Goal: Transaction & Acquisition: Purchase product/service

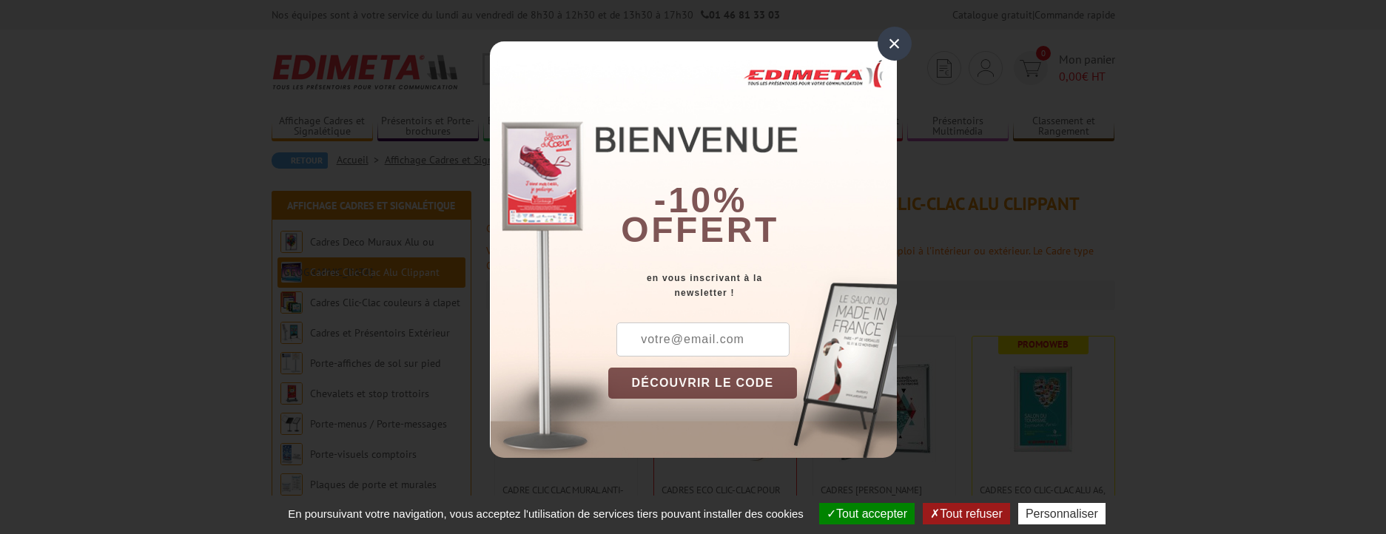
click at [895, 47] on div "×" at bounding box center [895, 44] width 34 height 34
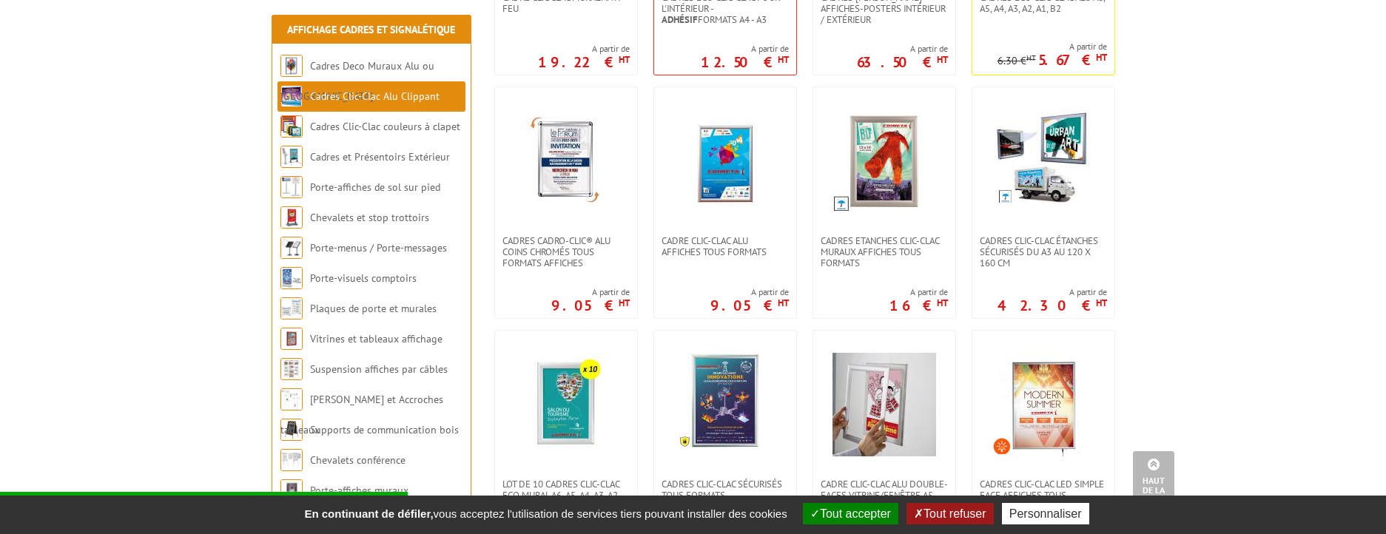
scroll to position [499, 0]
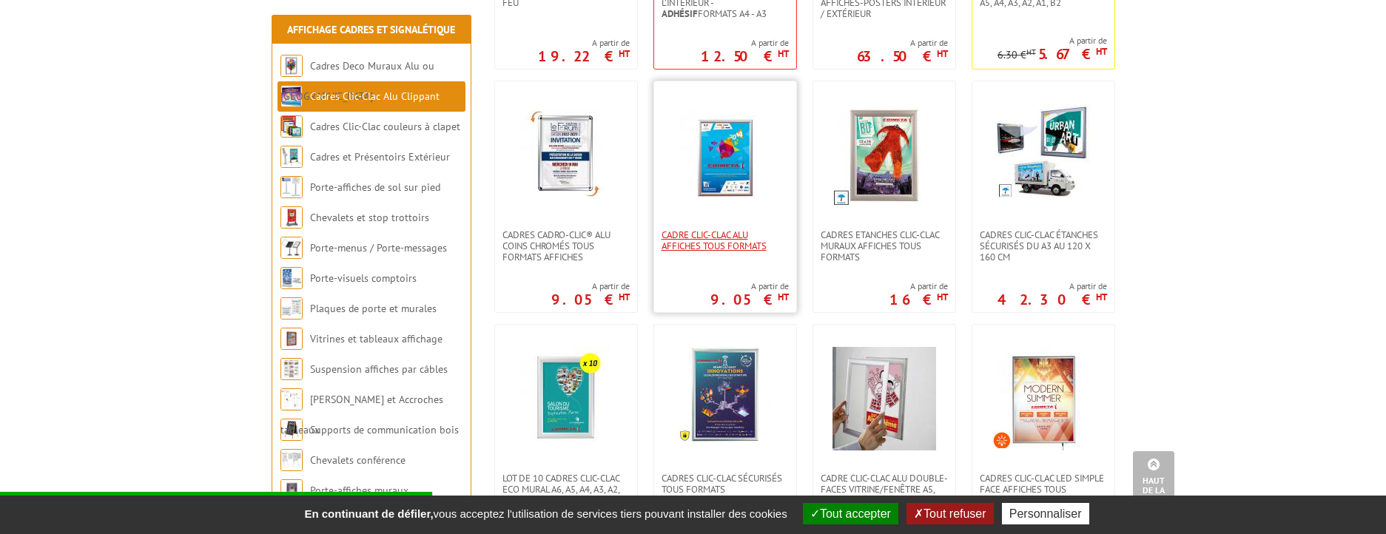
click at [716, 233] on span "Cadre Clic-Clac Alu affiches tous formats" at bounding box center [725, 240] width 127 height 22
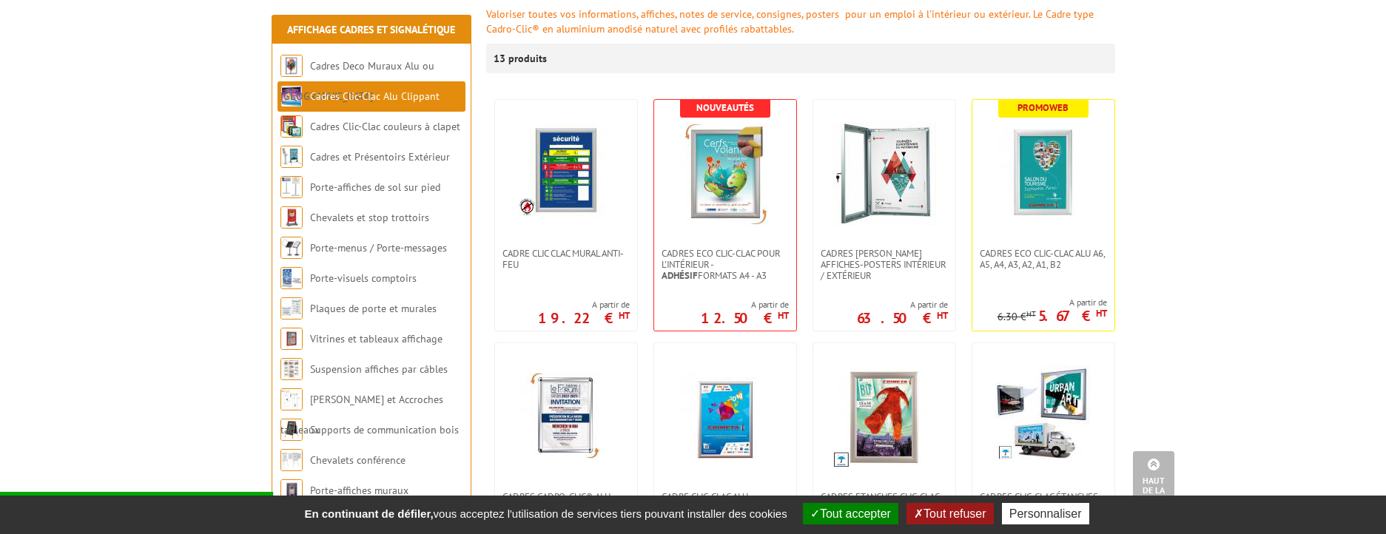
scroll to position [0, 0]
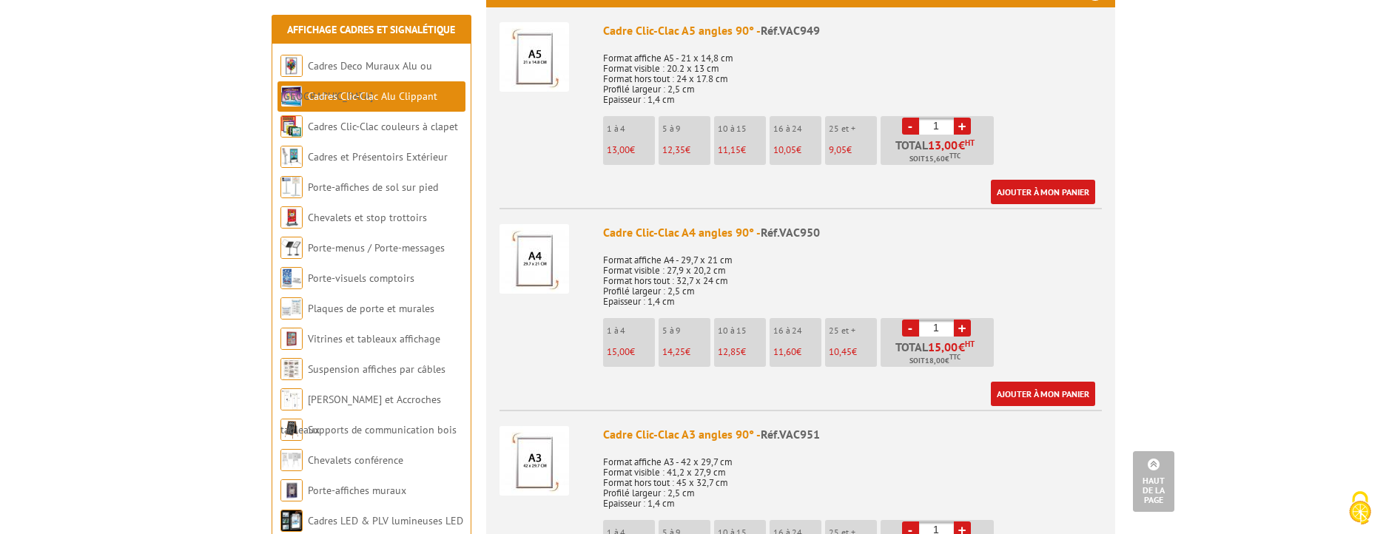
scroll to position [624, 0]
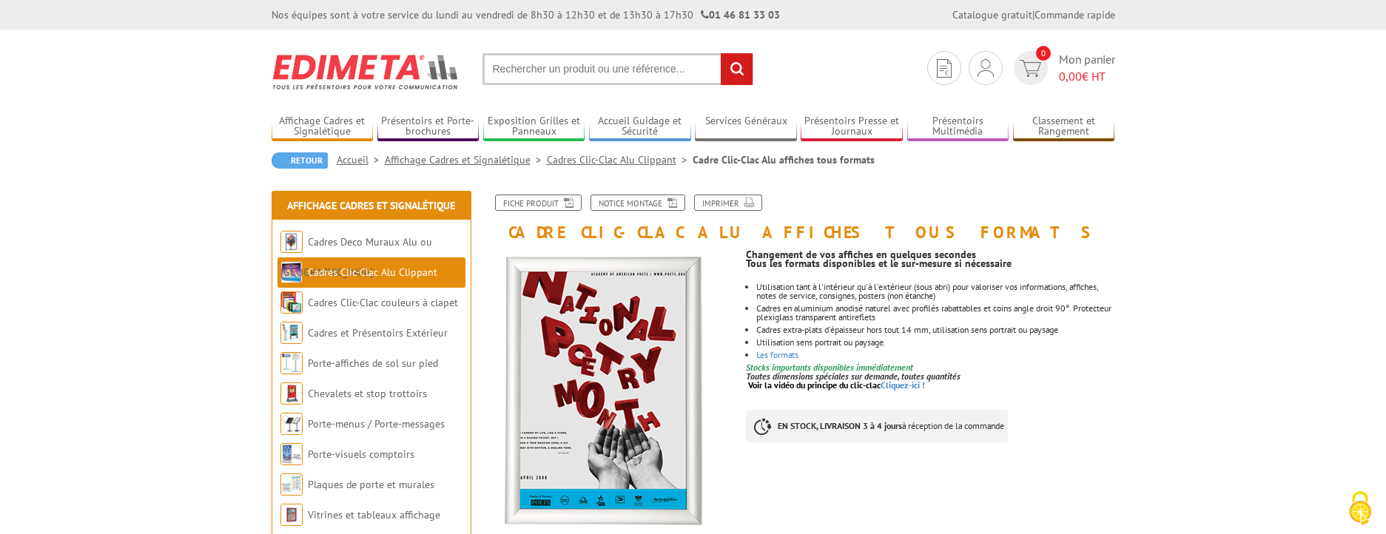
click at [619, 65] on input "text" at bounding box center [618, 69] width 271 height 32
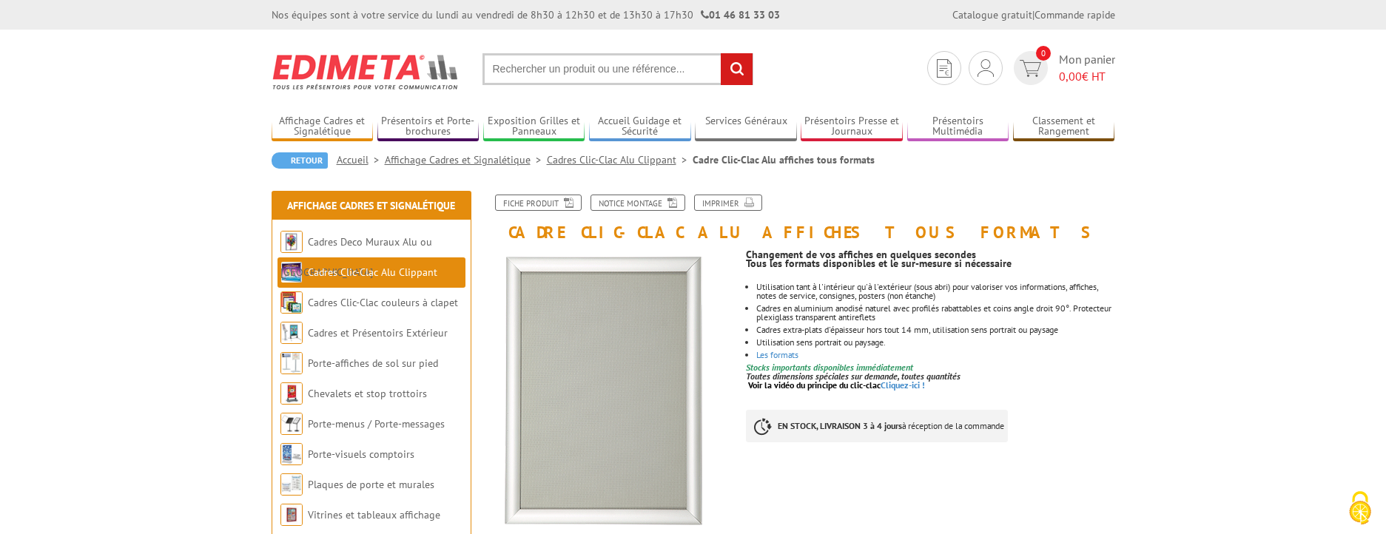
paste input "VAC963"
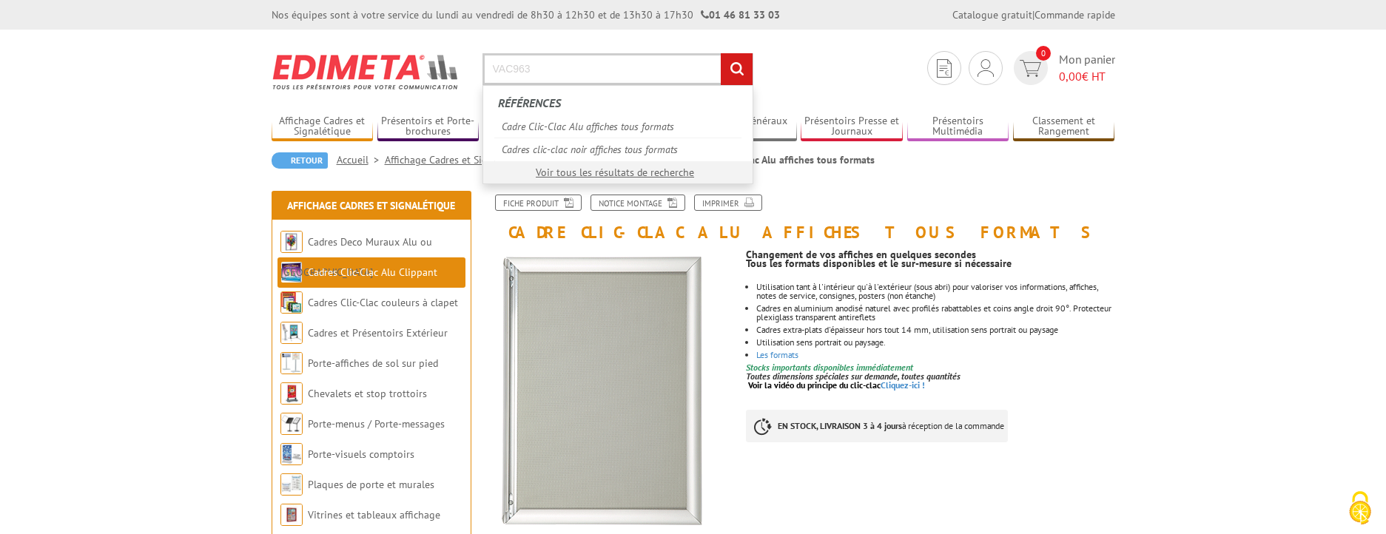
type input "VAC963"
click at [721, 53] on input "rechercher" at bounding box center [737, 69] width 32 height 32
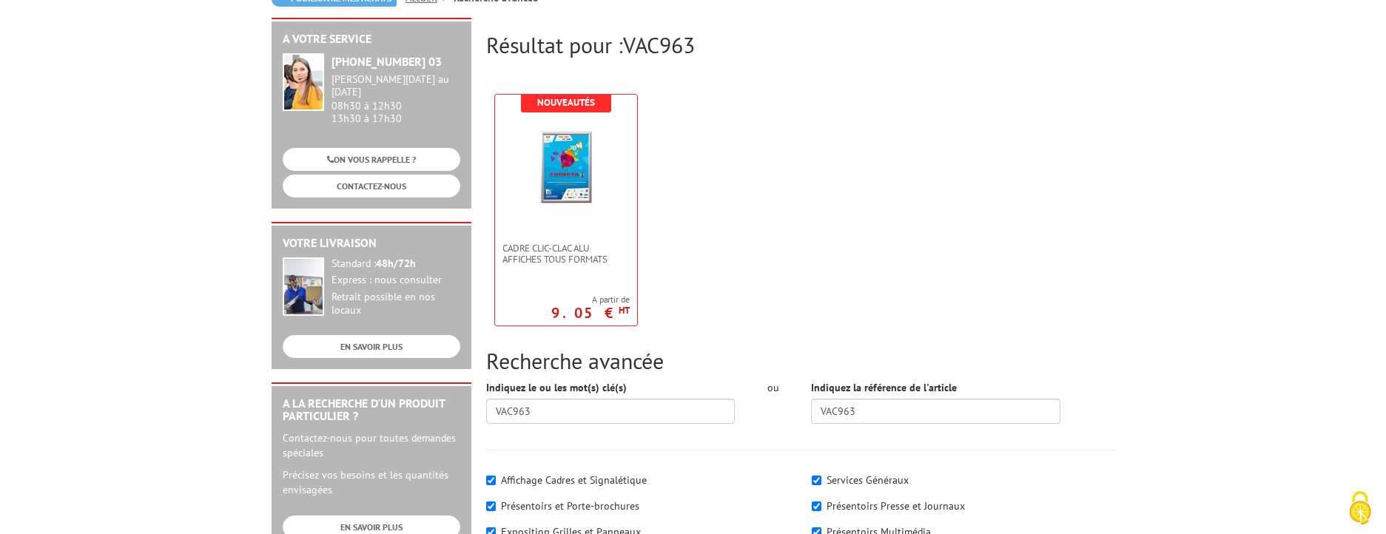
scroll to position [161, 0]
click at [557, 177] on img at bounding box center [566, 166] width 96 height 96
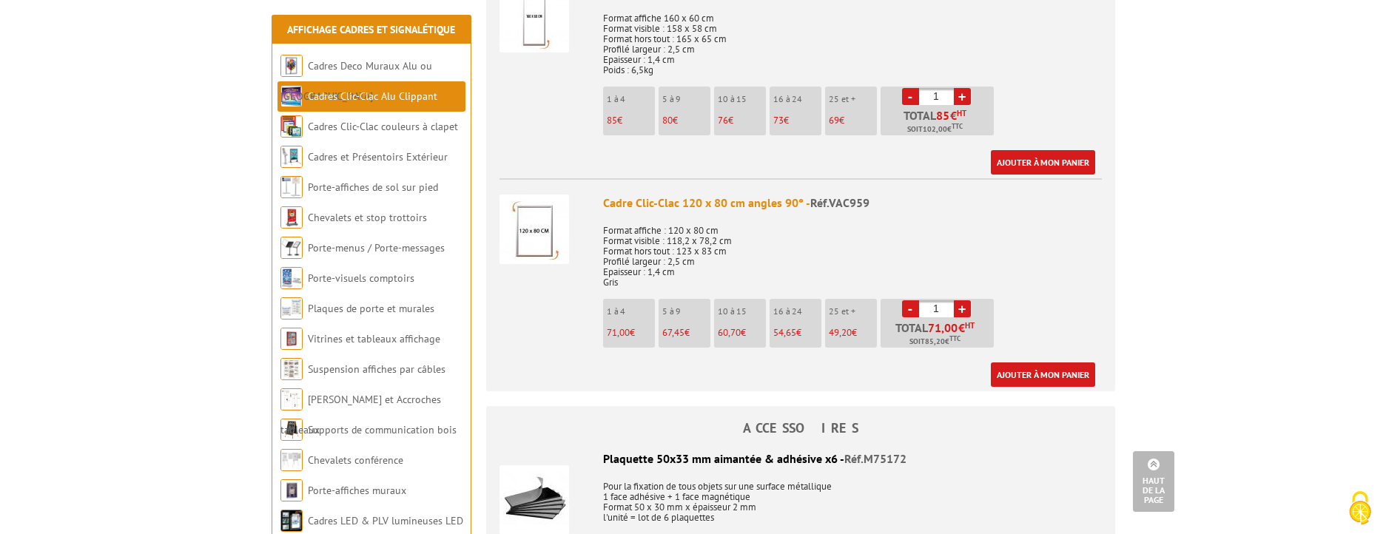
scroll to position [2588, 0]
